Goal: Transaction & Acquisition: Purchase product/service

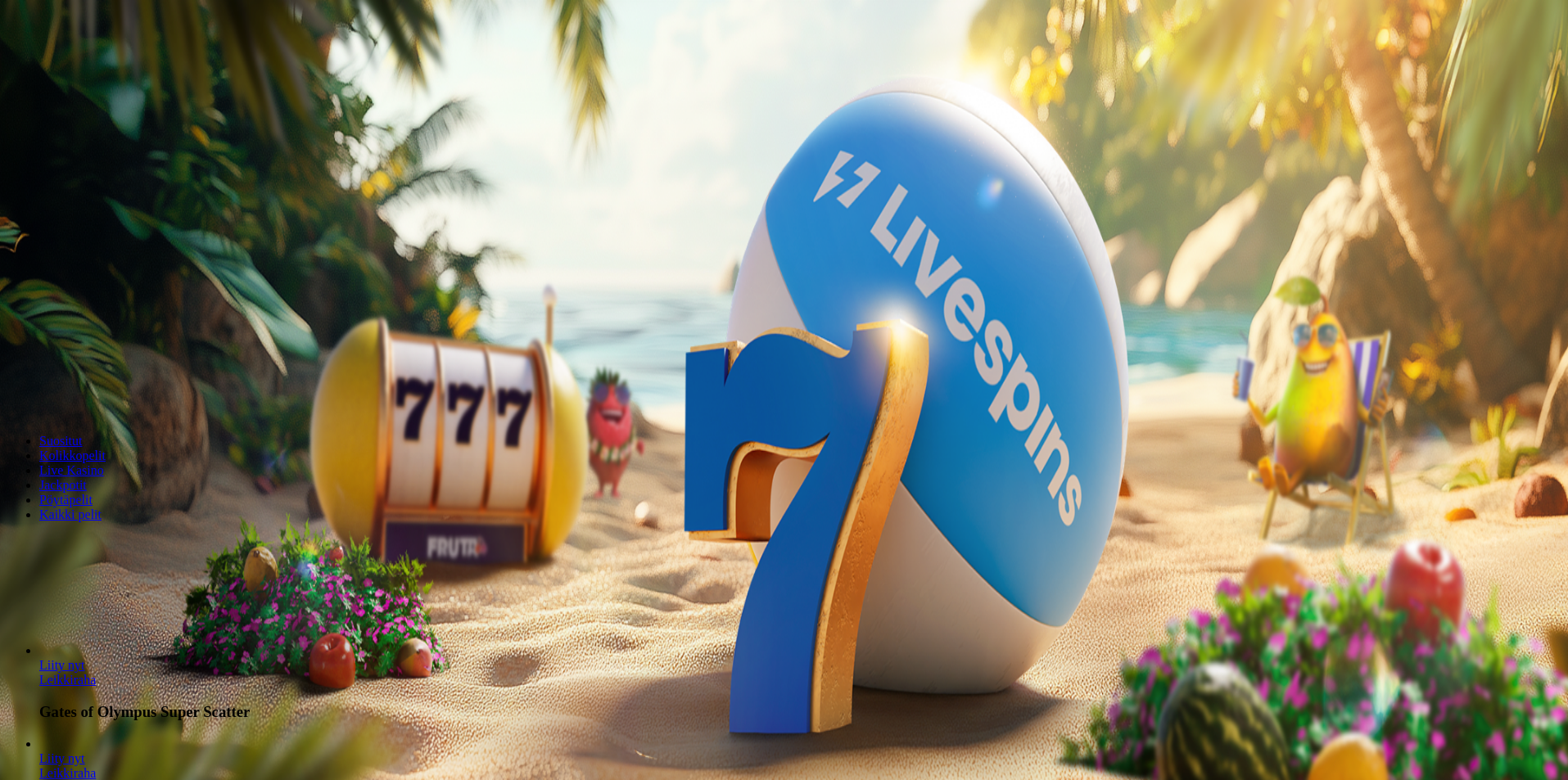
click at [120, 68] on button "Kirjaudu" at bounding box center [113, 59] width 53 height 17
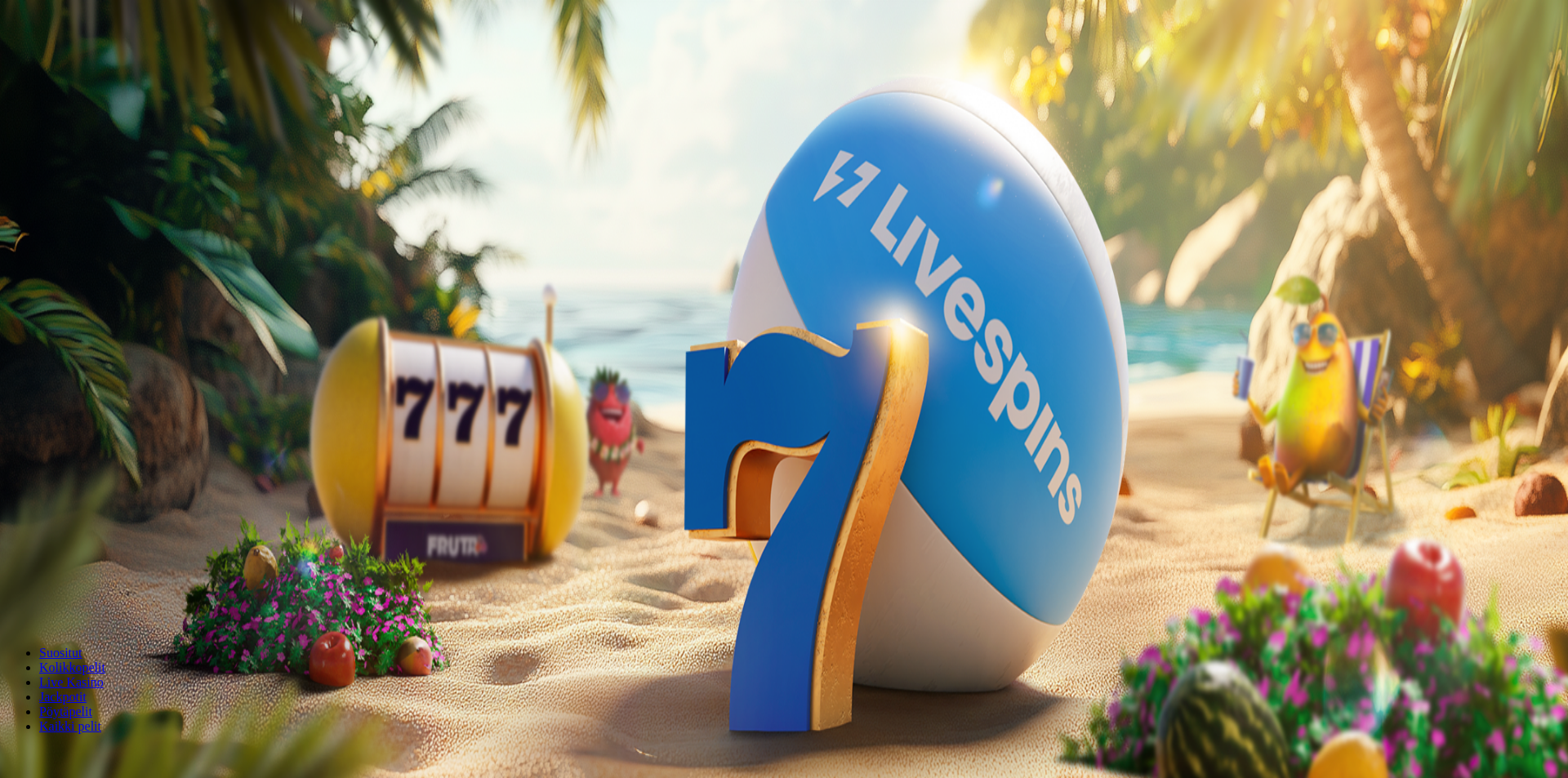
click at [701, 366] on div at bounding box center [784, 366] width 1555 height 0
click at [693, 366] on div at bounding box center [784, 366] width 1555 height 0
click at [691, 366] on div at bounding box center [784, 366] width 1555 height 0
click at [565, 231] on div "Aloita pelaaminen" at bounding box center [784, 259] width 1555 height 213
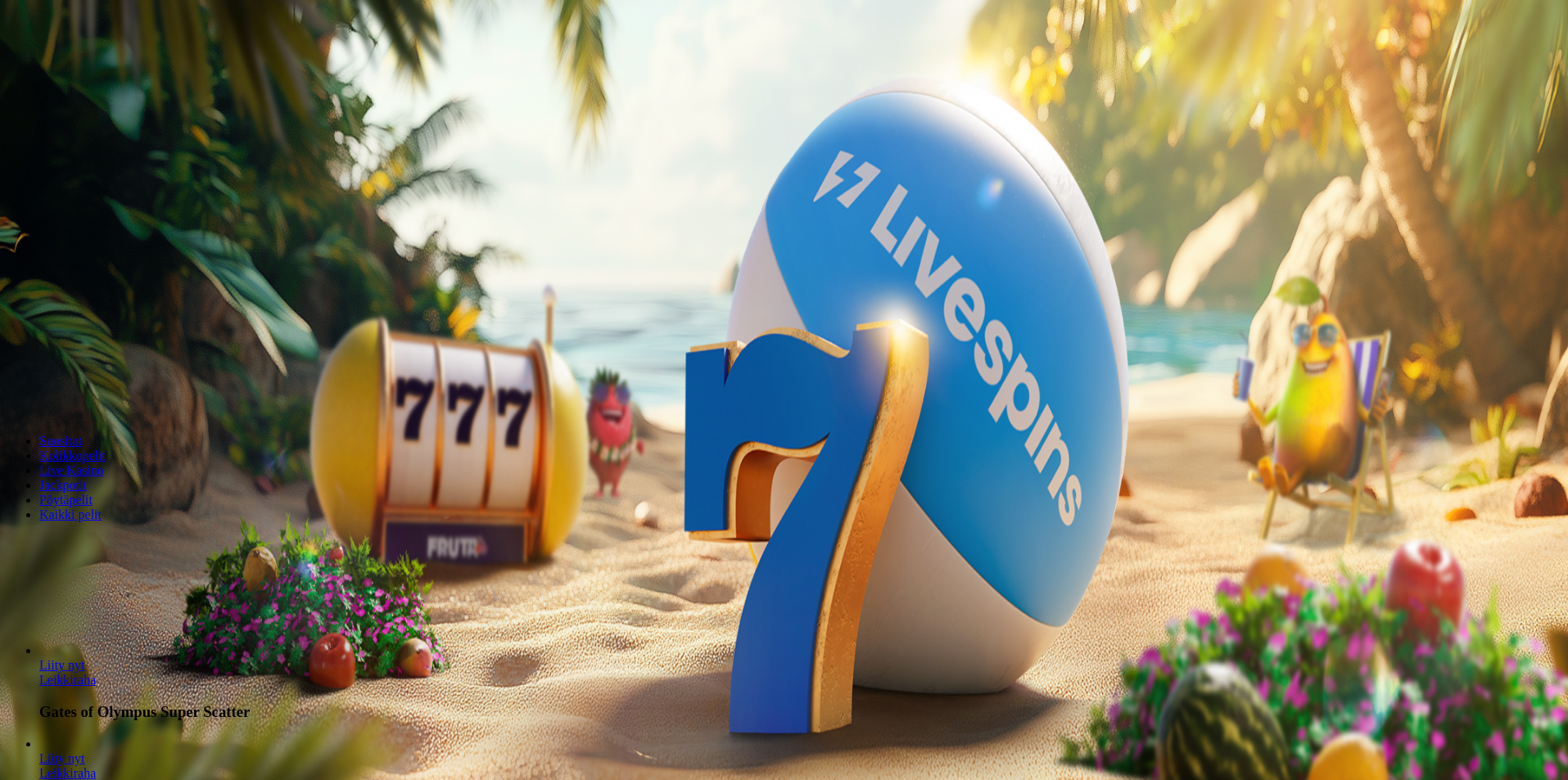
click at [13, 385] on span "minus icon" at bounding box center [13, 385] width 0 height 0
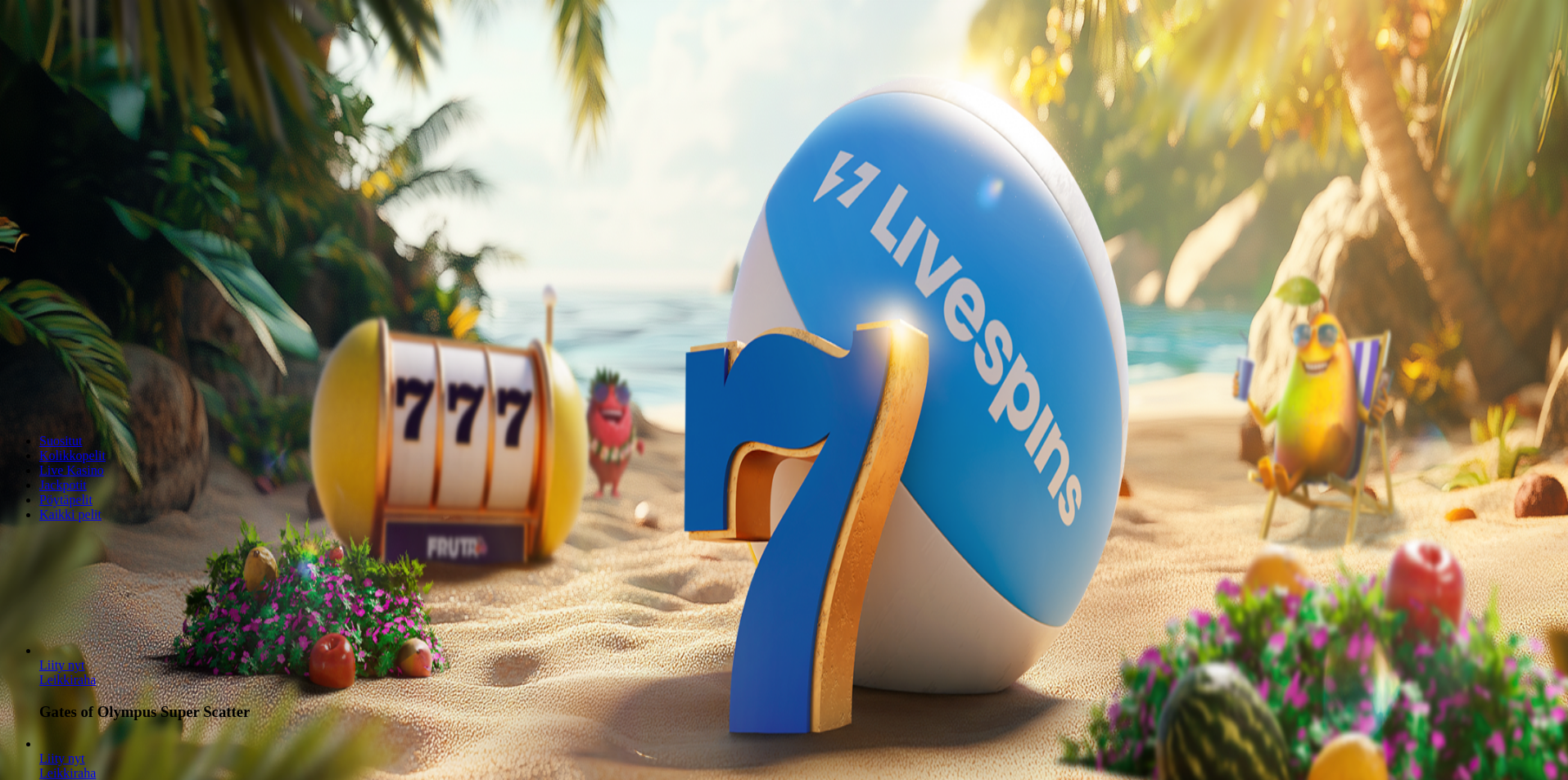
click at [13, 385] on span "minus icon" at bounding box center [13, 385] width 0 height 0
type input "**"
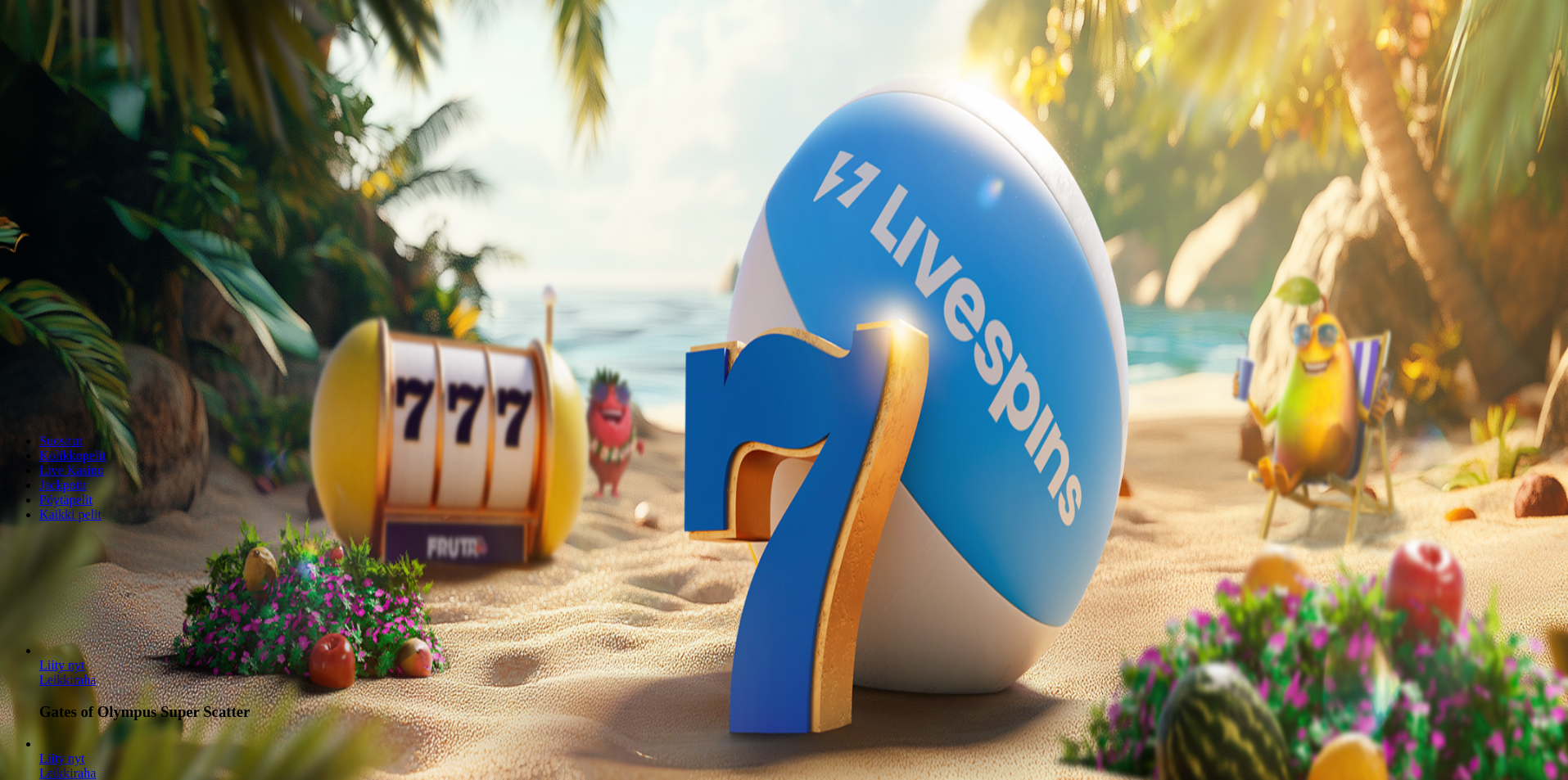
click at [140, 68] on button "Kirjaudu" at bounding box center [113, 59] width 53 height 17
